Goal: Task Accomplishment & Management: Manage account settings

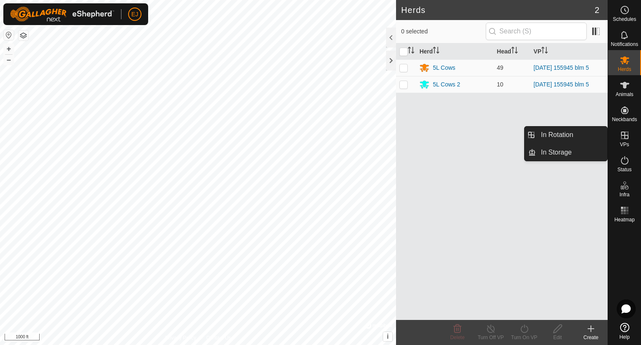
click at [628, 137] on icon at bounding box center [625, 136] width 8 height 8
click at [572, 137] on link "In Rotation" at bounding box center [571, 134] width 71 height 17
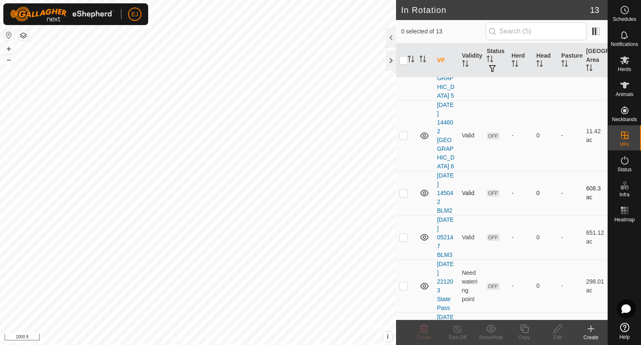
scroll to position [436, 0]
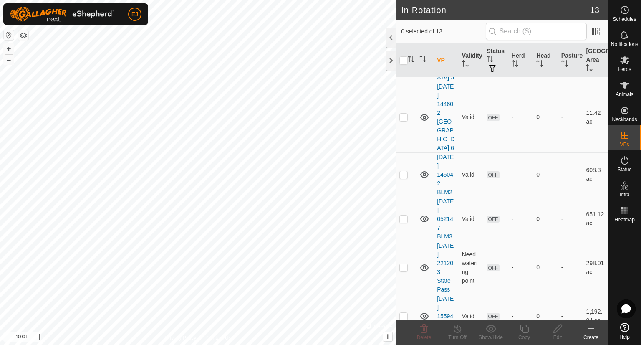
checkbox input "true"
click at [524, 327] on icon at bounding box center [524, 328] width 8 height 8
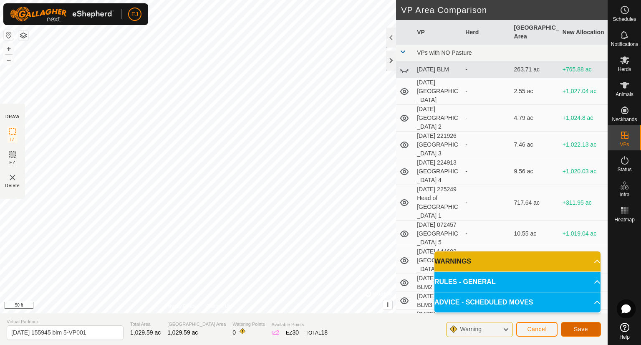
click at [580, 327] on span "Save" at bounding box center [581, 329] width 14 height 7
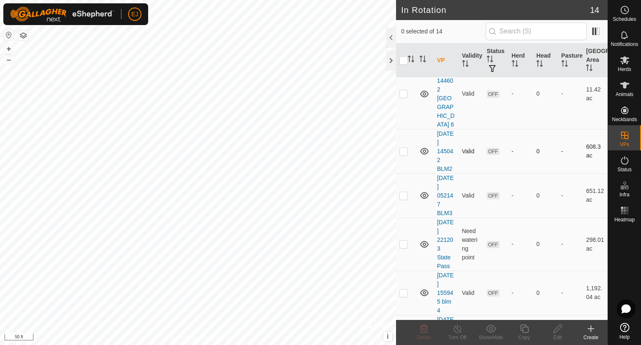
scroll to position [498, 0]
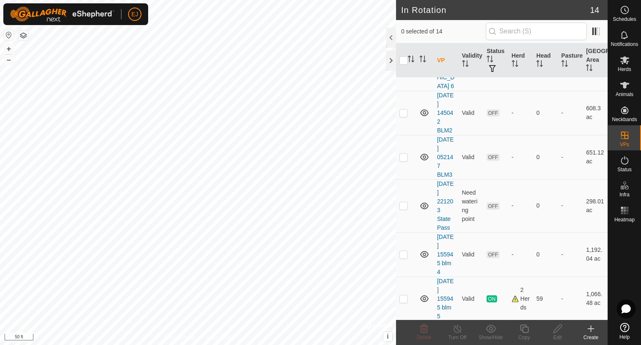
click at [404, 344] on p-checkbox at bounding box center [404, 347] width 8 height 7
checkbox input "true"
click at [555, 327] on icon at bounding box center [558, 329] width 10 height 10
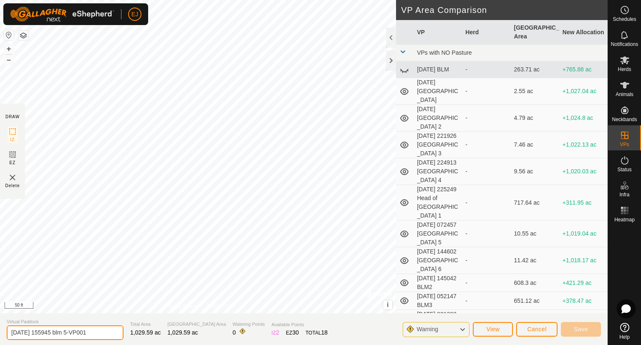
click at [78, 332] on input "[DATE] 155945 blm 5-VP001" at bounding box center [65, 332] width 117 height 15
type input "blm 6"
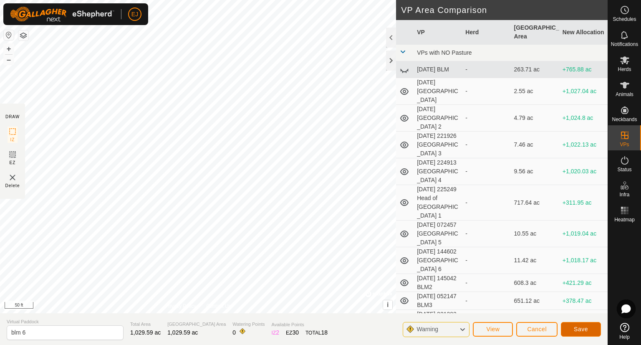
click at [584, 330] on span "Save" at bounding box center [581, 329] width 14 height 7
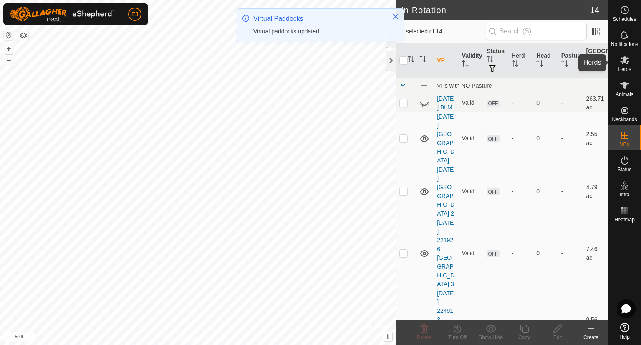
click at [625, 59] on icon at bounding box center [624, 60] width 9 height 8
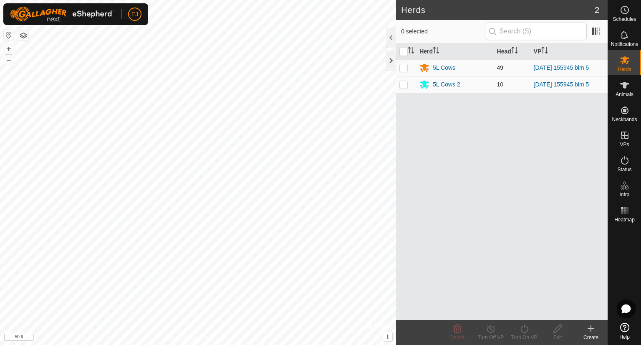
click at [405, 67] on p-checkbox at bounding box center [404, 67] width 8 height 7
checkbox input "true"
click at [405, 82] on p-checkbox at bounding box center [404, 84] width 8 height 7
checkbox input "true"
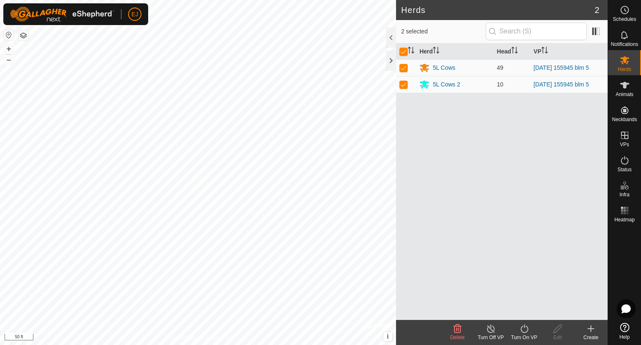
click at [524, 326] on icon at bounding box center [525, 328] width 8 height 8
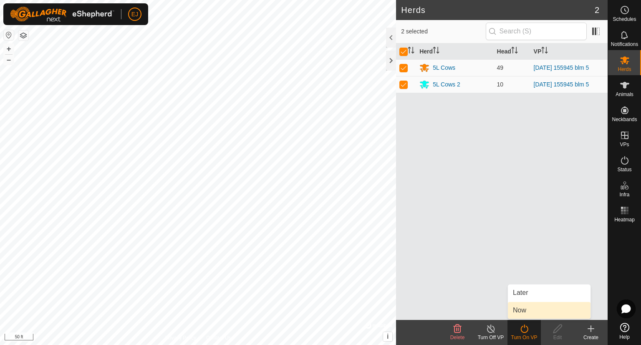
click at [518, 309] on link "Now" at bounding box center [549, 310] width 83 height 17
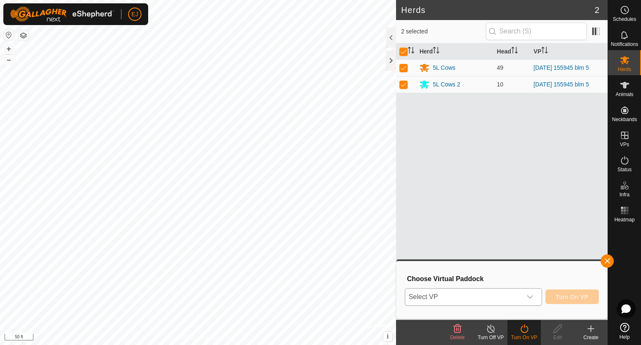
click at [455, 295] on span "Select VP" at bounding box center [463, 296] width 116 height 17
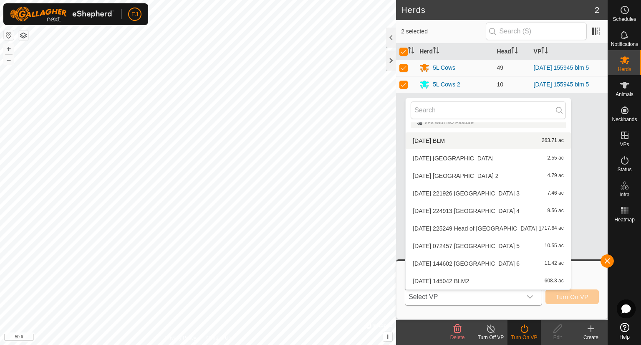
scroll to position [97, 0]
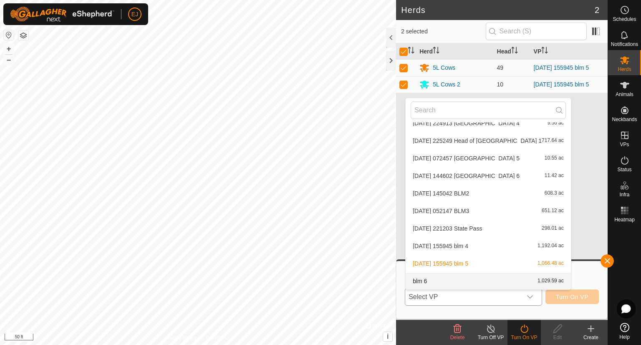
click at [413, 281] on li "blm 6 1,029.59 ac" at bounding box center [488, 281] width 165 height 17
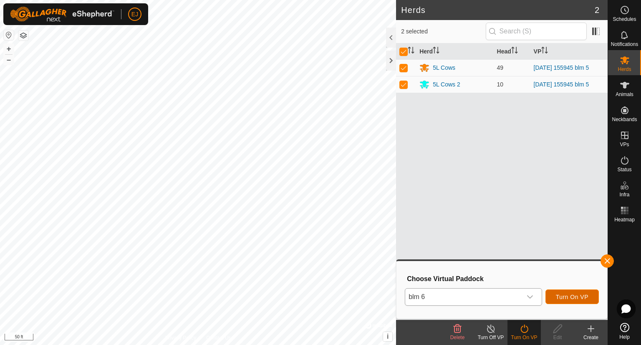
click at [574, 295] on span "Turn On VP" at bounding box center [572, 296] width 33 height 7
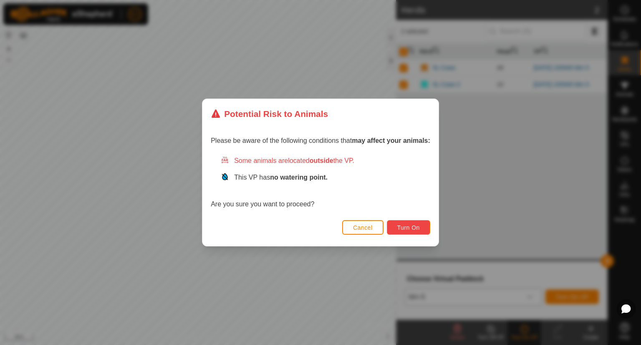
click at [412, 226] on span "Turn On" at bounding box center [408, 227] width 23 height 7
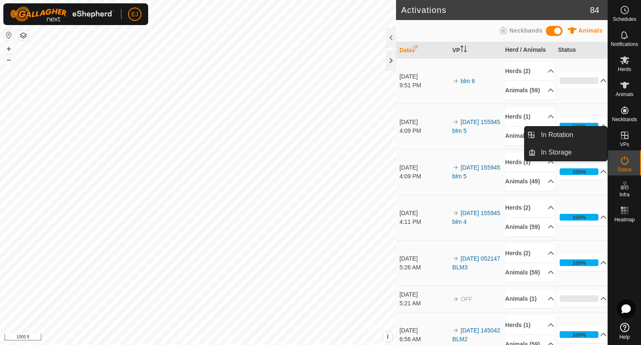
click at [624, 136] on icon at bounding box center [625, 135] width 10 height 10
click at [628, 137] on icon at bounding box center [625, 135] width 10 height 10
click at [564, 134] on link "In Rotation" at bounding box center [571, 134] width 71 height 17
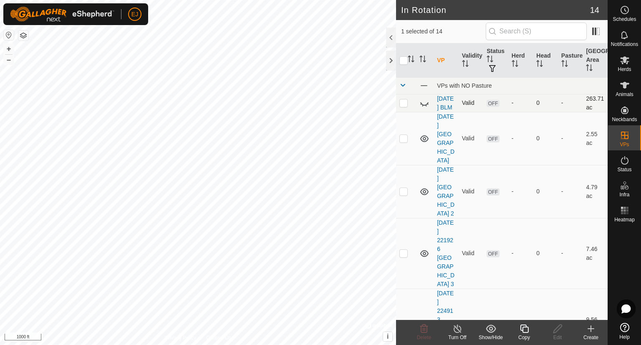
click at [403, 105] on p-checkbox at bounding box center [404, 102] width 8 height 7
checkbox input "false"
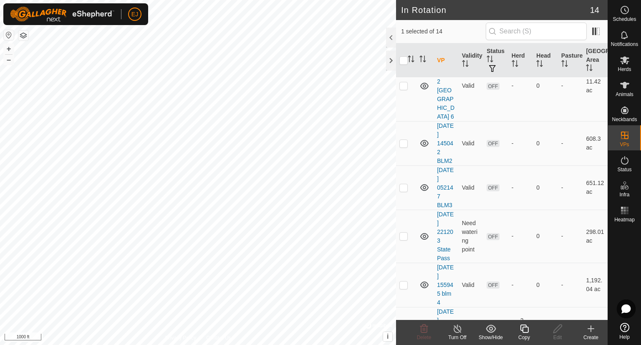
scroll to position [471, 0]
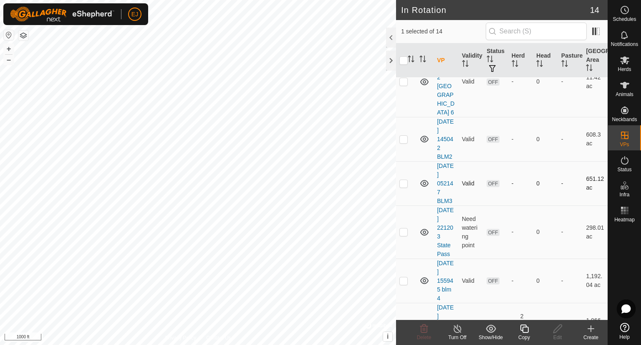
click at [405, 180] on p-checkbox at bounding box center [404, 183] width 8 height 7
checkbox input "true"
click at [525, 179] on div "-" at bounding box center [521, 183] width 18 height 9
checkbox input "false"
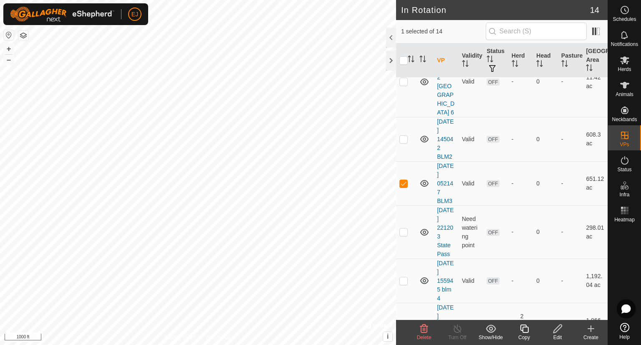
click at [424, 329] on icon at bounding box center [424, 329] width 10 height 10
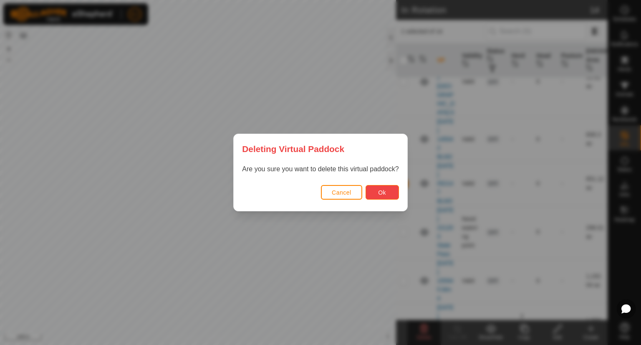
click at [389, 192] on button "Ok" at bounding box center [382, 192] width 33 height 15
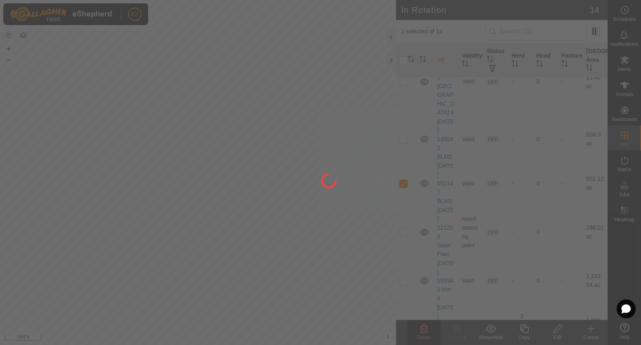
checkbox input "false"
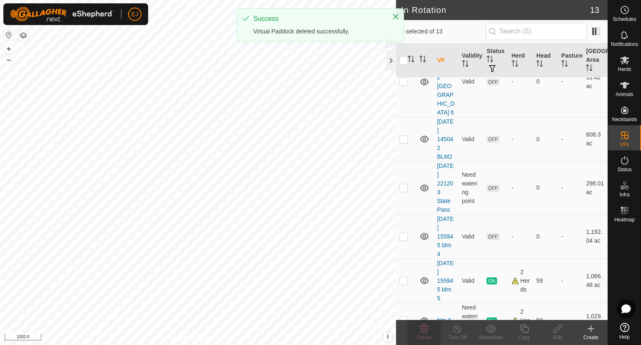
scroll to position [0, 0]
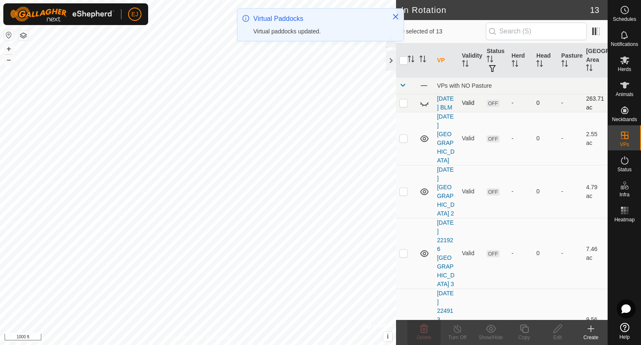
click at [403, 106] on p-checkbox at bounding box center [404, 102] width 8 height 7
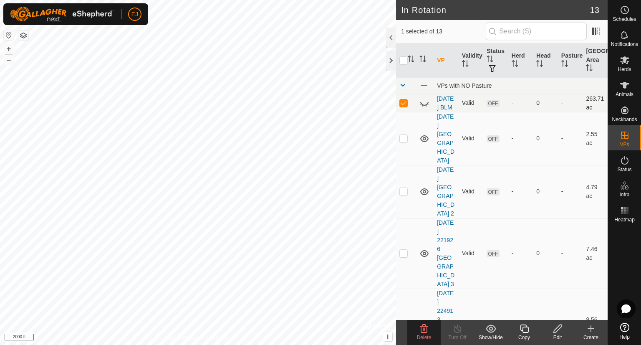
click at [402, 106] on p-checkbox at bounding box center [404, 102] width 8 height 7
checkbox input "false"
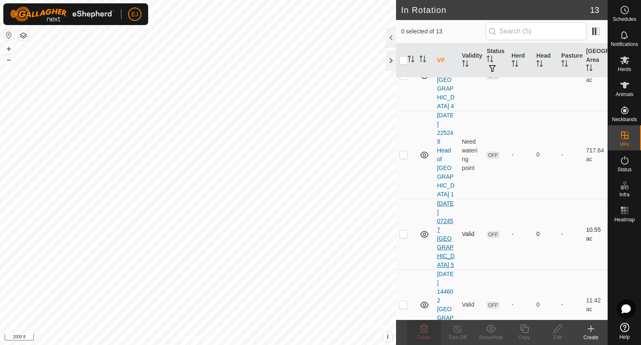
scroll to position [292, 0]
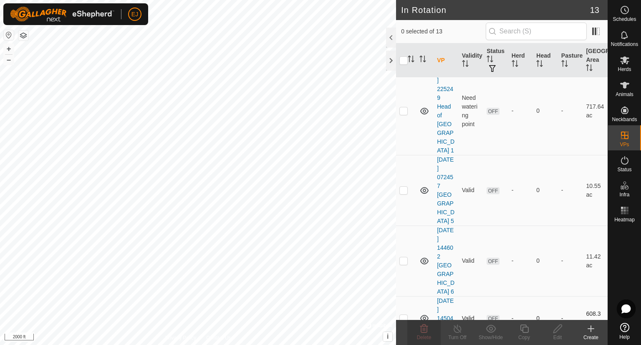
click at [404, 315] on p-checkbox at bounding box center [404, 318] width 8 height 7
checkbox input "true"
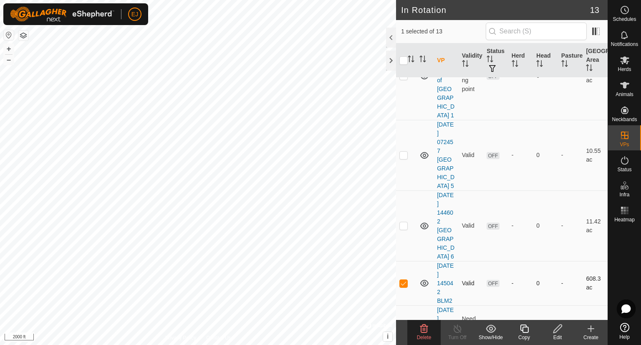
scroll to position [376, 0]
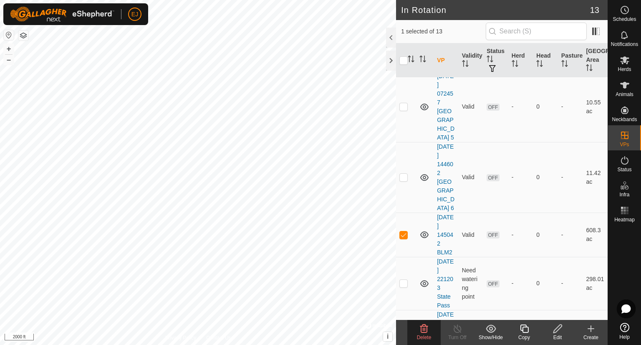
click at [402, 329] on p-checkbox at bounding box center [404, 332] width 8 height 7
checkbox input "false"
click at [427, 329] on icon at bounding box center [424, 328] width 8 height 8
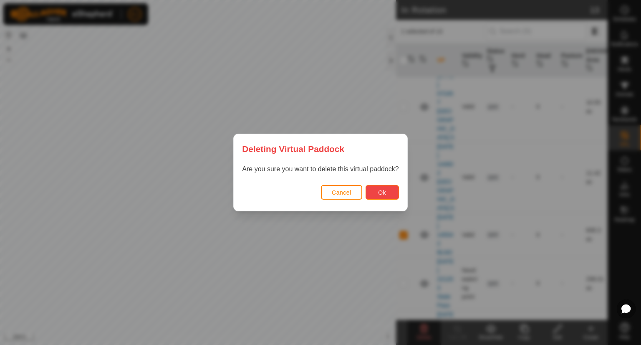
click at [386, 185] on button "Ok" at bounding box center [382, 192] width 33 height 15
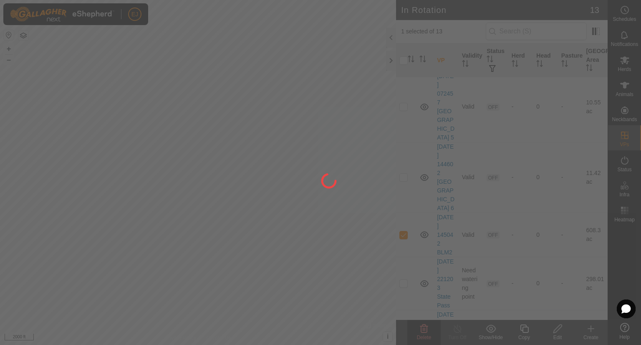
checkbox input "false"
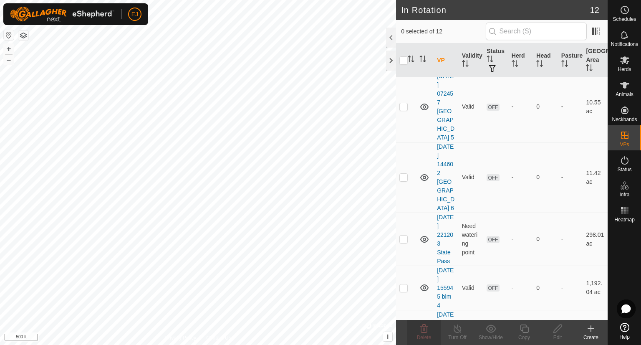
click at [190, 344] on html "EJ Schedules Notifications Herds Animals Neckbands VPs Status Infra Heatmap Hel…" at bounding box center [320, 172] width 641 height 345
click at [233, 344] on html "EJ Schedules Notifications Herds Animals Neckbands VPs Status Infra Heatmap Hel…" at bounding box center [320, 172] width 641 height 345
